Goal: Task Accomplishment & Management: Manage account settings

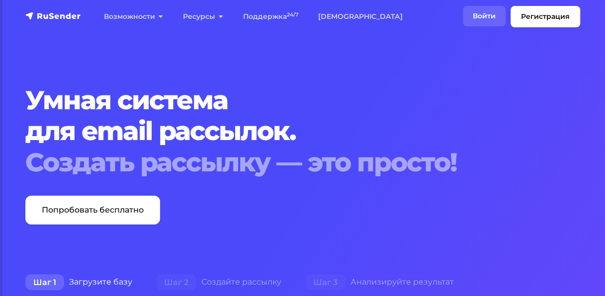
click at [483, 13] on link "Войти" at bounding box center [484, 16] width 43 height 20
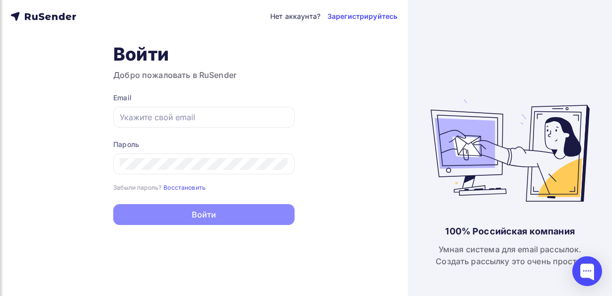
type input "info@topsegment.biz"
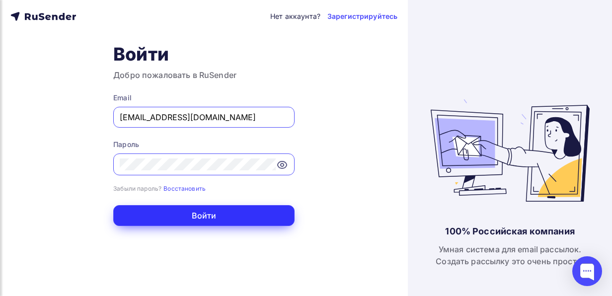
click at [226, 218] on button "Войти" at bounding box center [203, 215] width 181 height 21
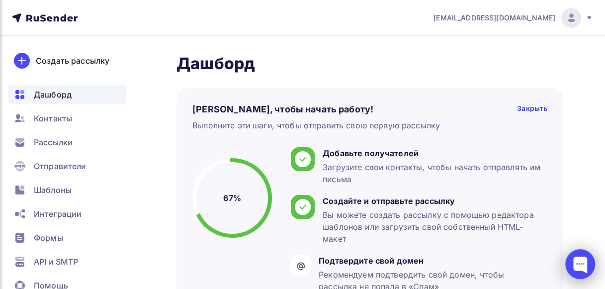
click at [575, 259] on div at bounding box center [580, 264] width 30 height 30
